Goal: Check status

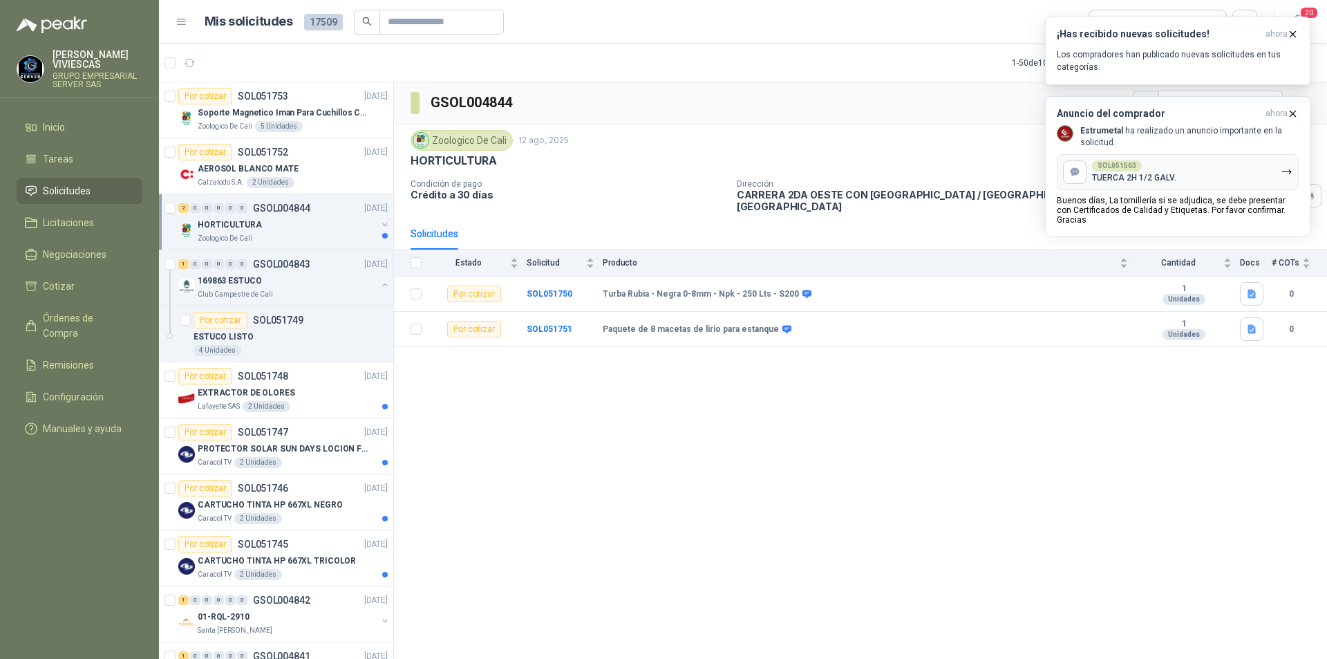
click at [876, 512] on div "GSOL004844 Zoologico De Cali [DATE] HORTICULTURA Condición de pago Crédito a 30…" at bounding box center [860, 372] width 933 height 581
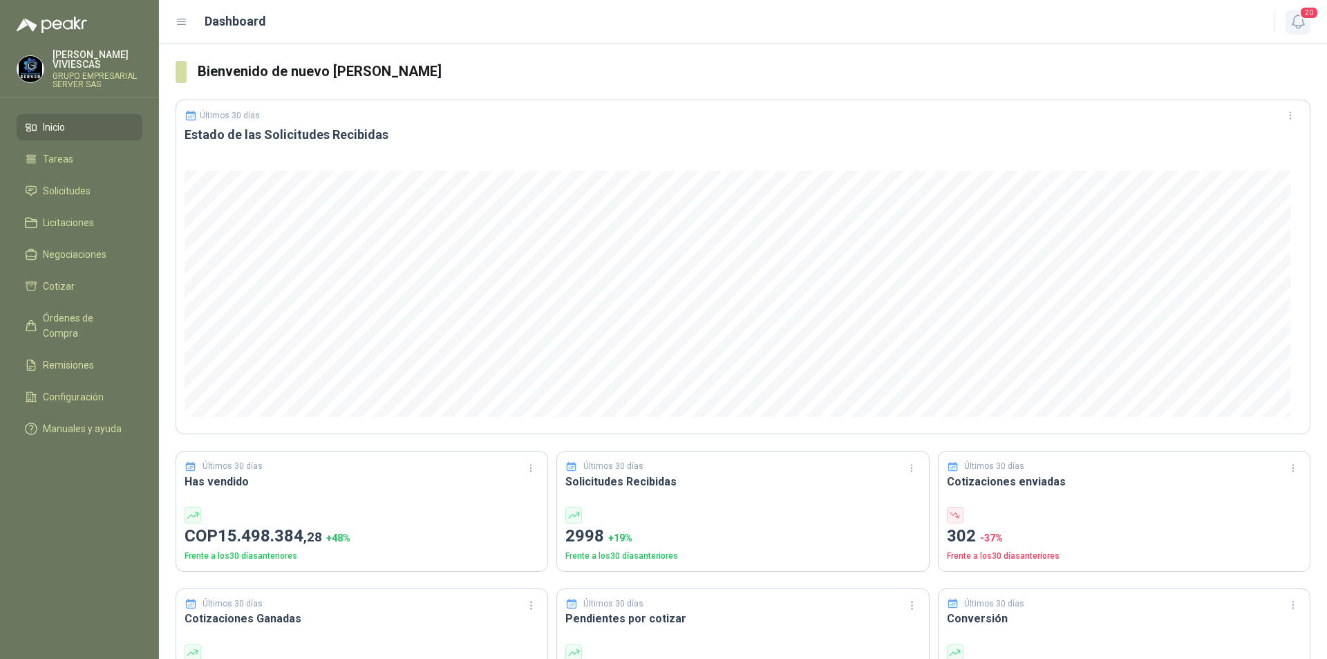
click at [1301, 29] on icon "button" at bounding box center [1298, 21] width 17 height 17
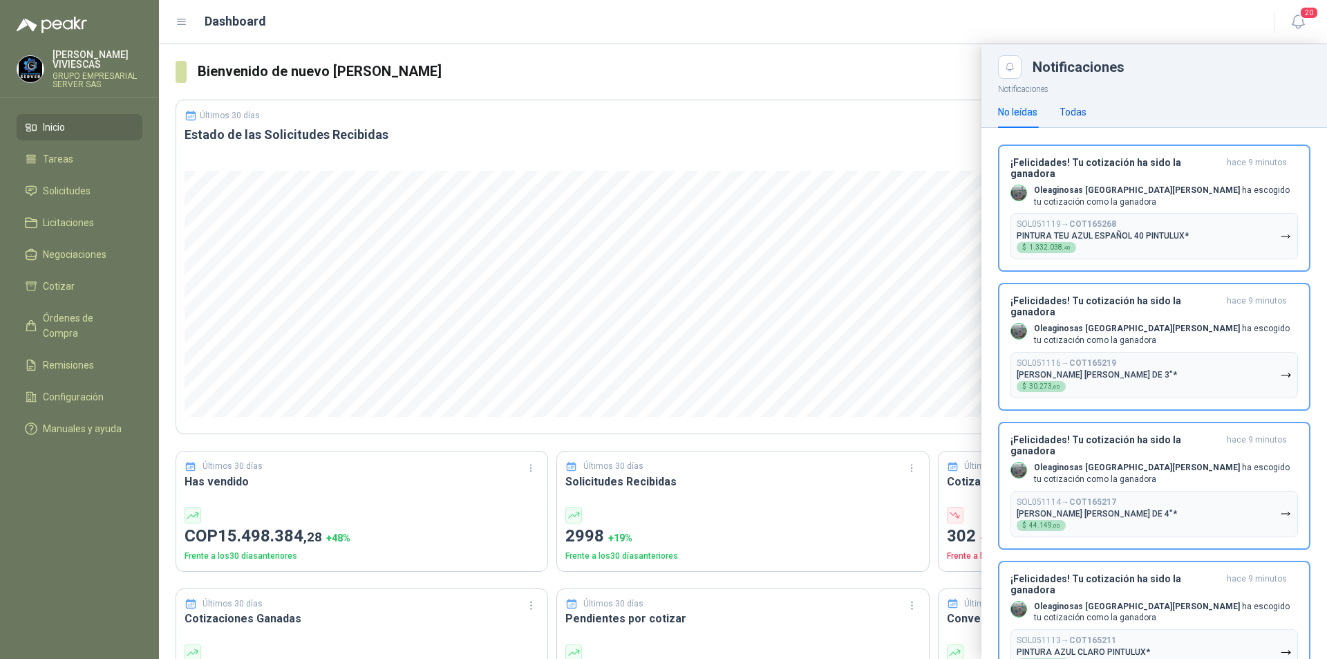
click at [1078, 111] on div "Todas" at bounding box center [1073, 111] width 27 height 15
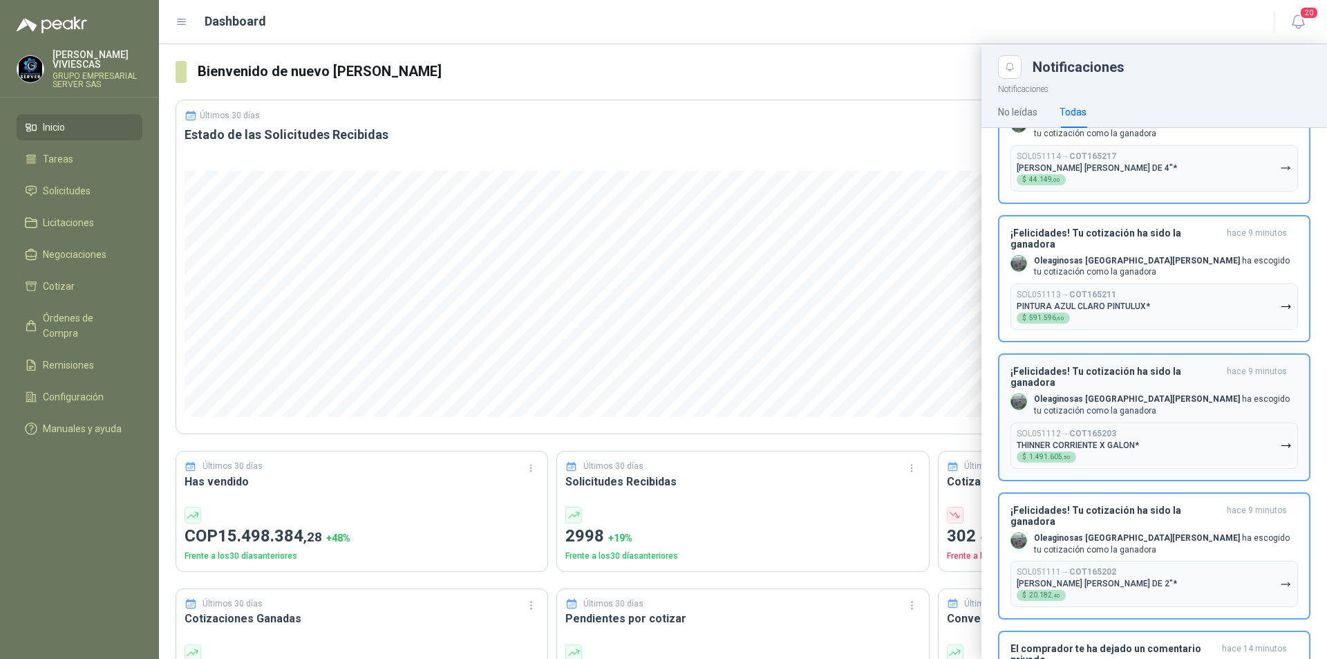
scroll to position [691, 0]
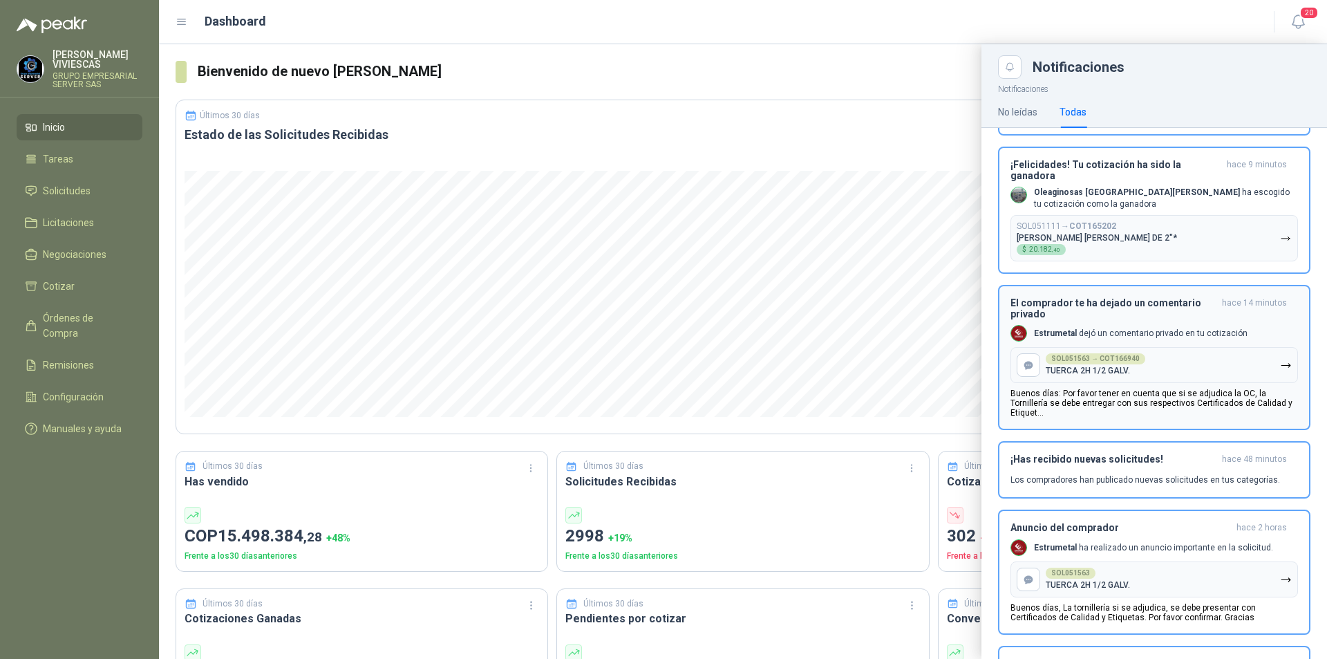
click at [1072, 388] on p "Buenos días: Por favor tener en cuenta que si se adjudica la OC, la Tornillería…" at bounding box center [1155, 402] width 288 height 29
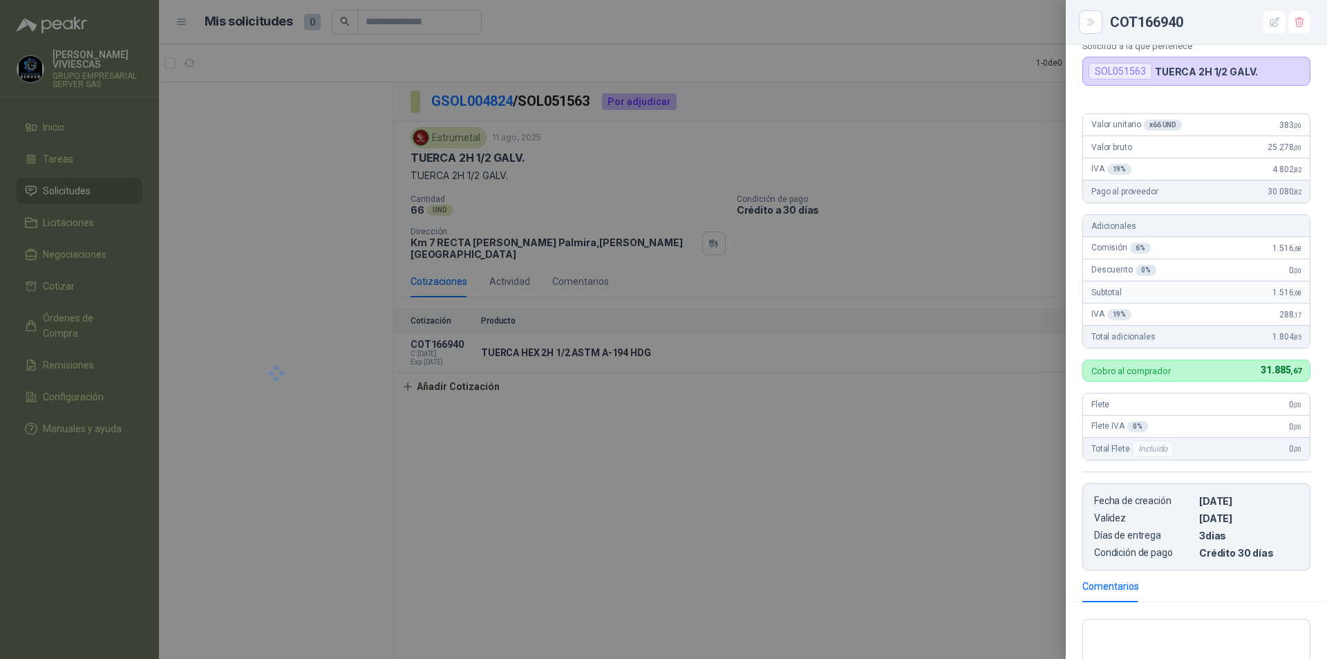
scroll to position [323, 0]
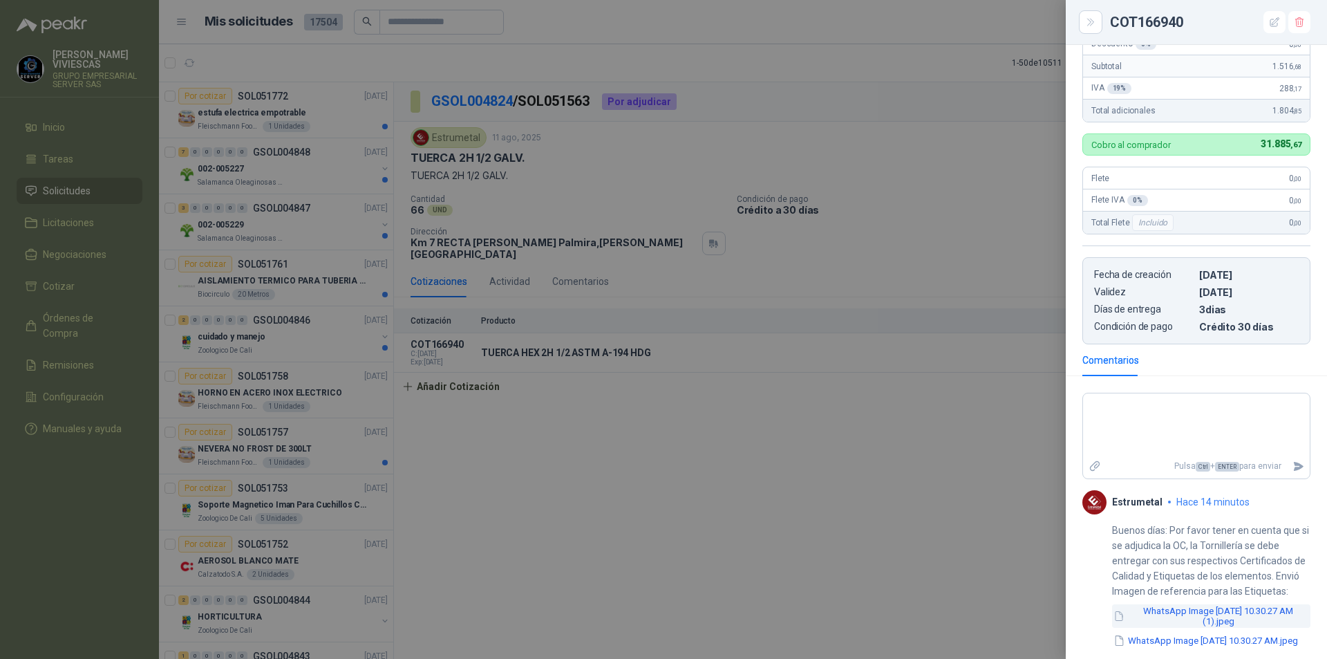
click at [1164, 604] on button "WhatsApp Image 2025-08-12 at 10.30.27 AM (1).jpeg" at bounding box center [1211, 616] width 198 height 24
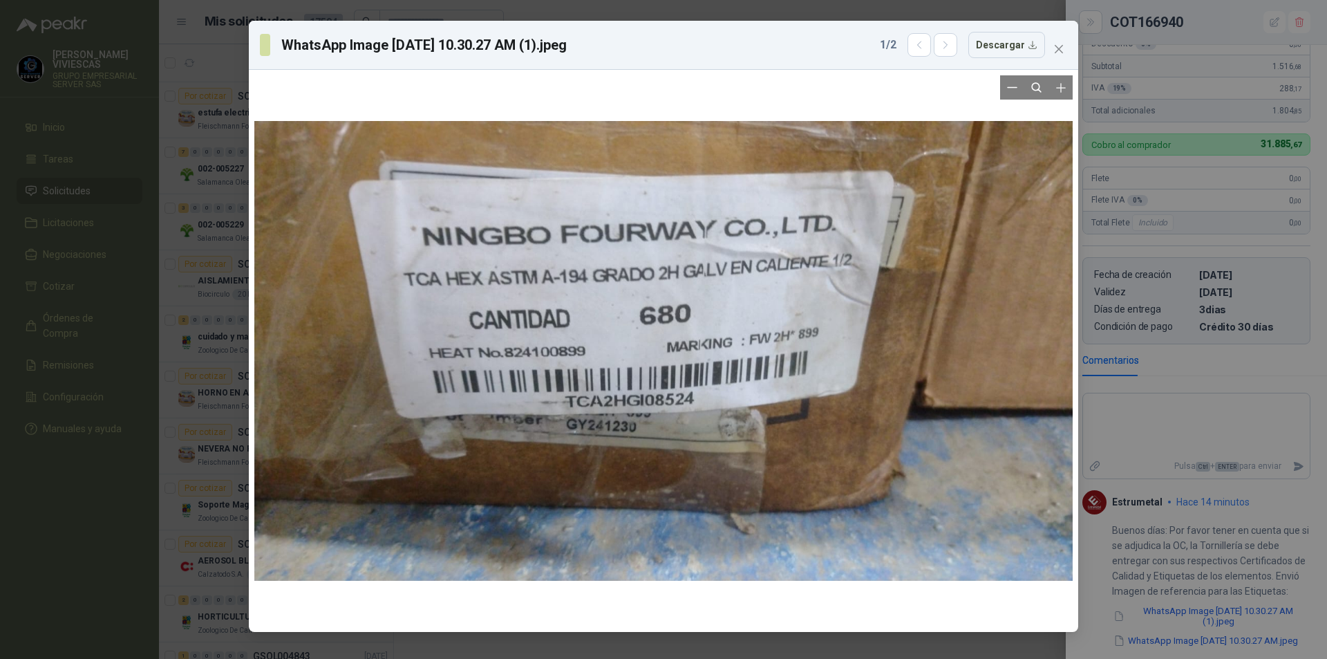
click at [755, 514] on div at bounding box center [663, 350] width 818 height 551
click at [1159, 634] on div "WhatsApp Image 2025-08-12 at 10.30.27 AM (1).jpeg 1 / 2 Descargar" at bounding box center [663, 329] width 1327 height 659
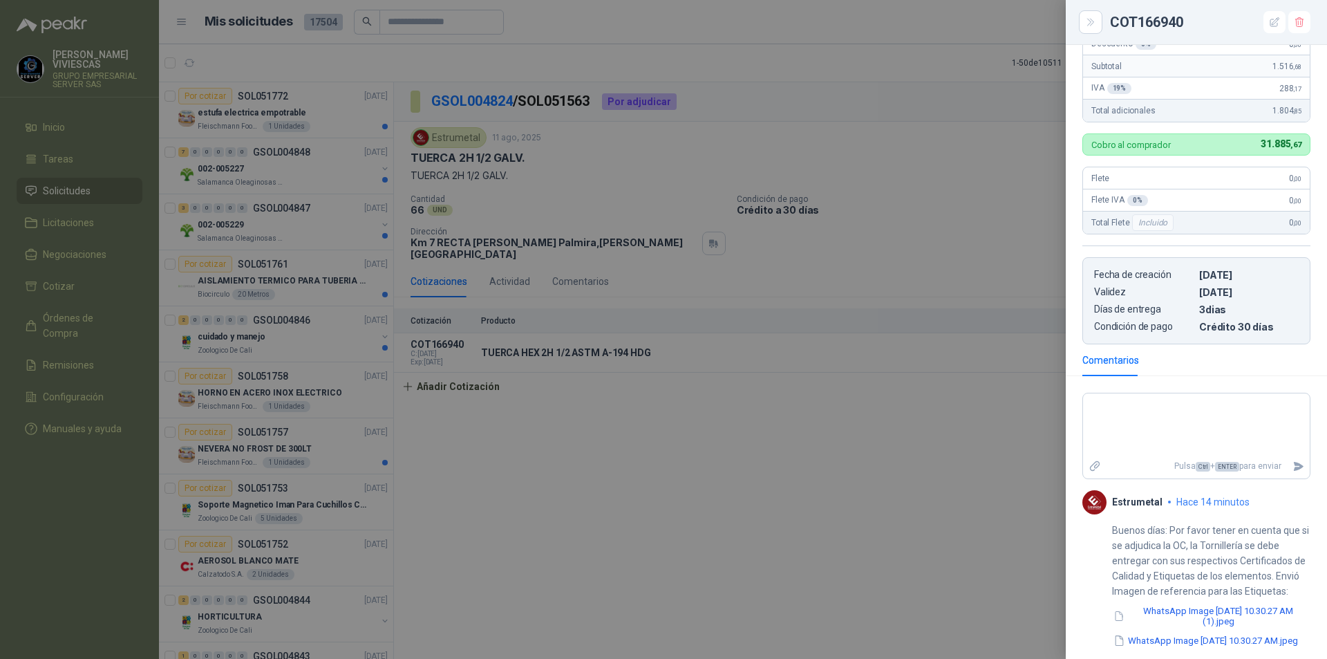
click at [1150, 634] on button "WhatsApp Image 2025-08-12 at 10.30.27 AM.jpeg" at bounding box center [1205, 640] width 187 height 15
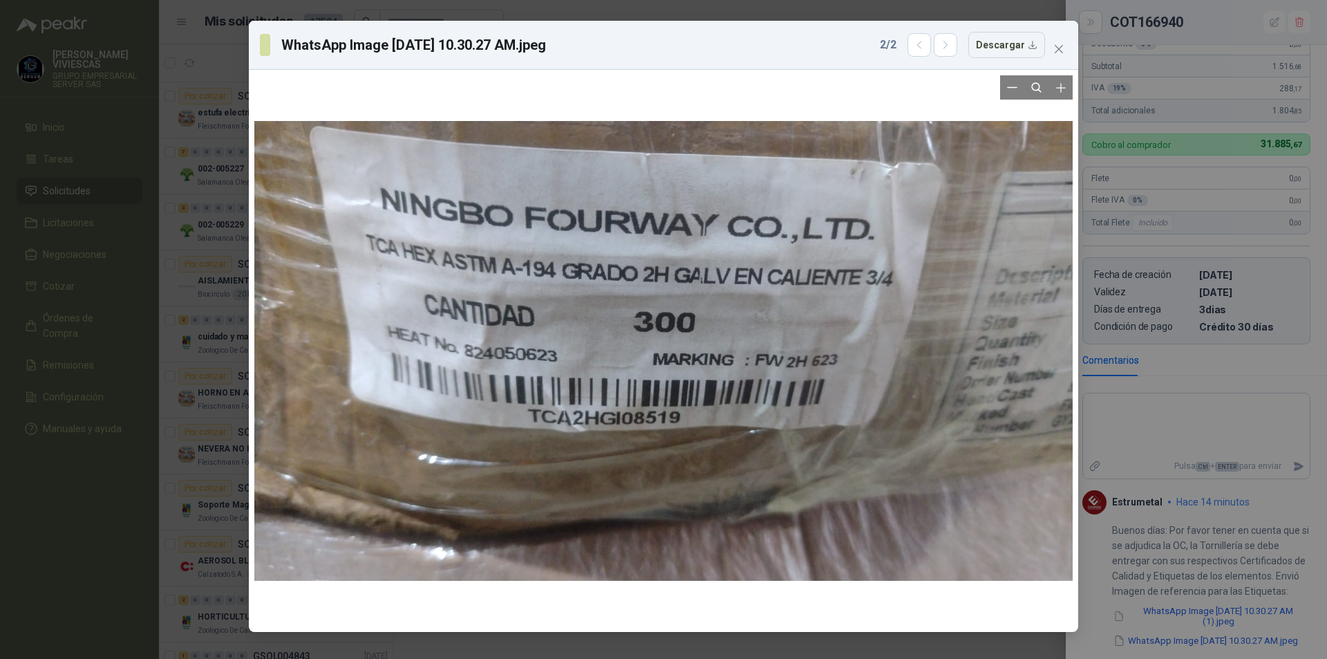
click at [814, 524] on div at bounding box center [663, 350] width 818 height 551
drag, startPoint x: 888, startPoint y: 567, endPoint x: 870, endPoint y: 482, distance: 86.4
click at [889, 566] on div at bounding box center [663, 350] width 818 height 551
click at [1052, 47] on span "Close" at bounding box center [1059, 49] width 22 height 11
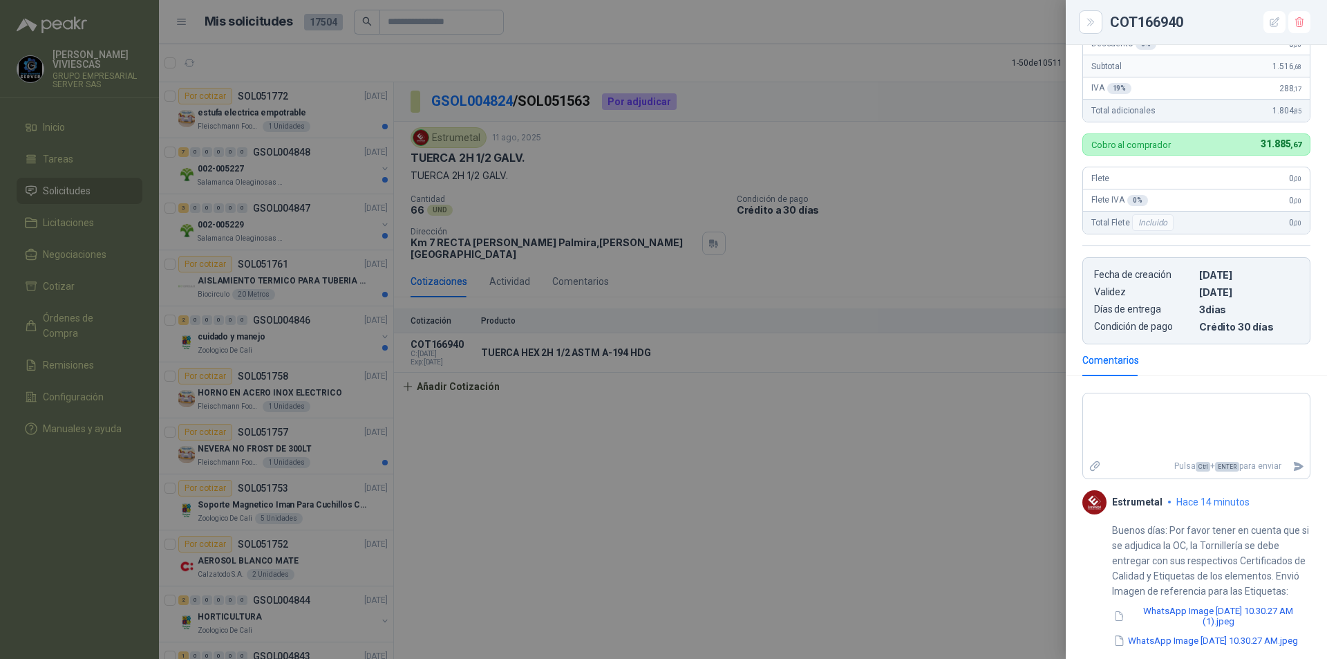
drag, startPoint x: 946, startPoint y: 445, endPoint x: 568, endPoint y: 559, distance: 394.9
click at [945, 445] on div at bounding box center [663, 329] width 1327 height 659
